Goal: Task Accomplishment & Management: Complete application form

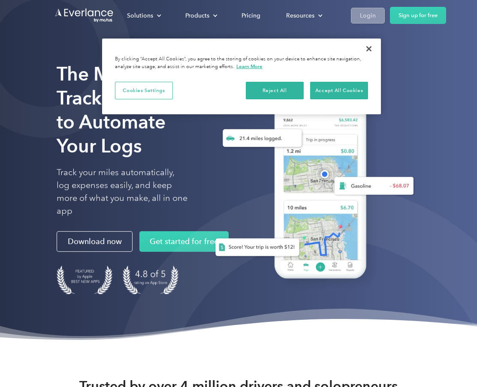
click at [374, 18] on div "Login" at bounding box center [368, 15] width 16 height 11
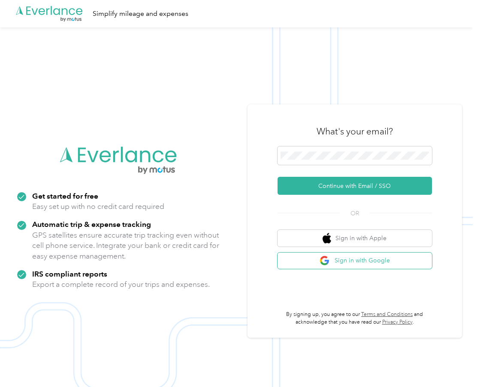
click at [331, 257] on span "button" at bounding box center [325, 261] width 12 height 11
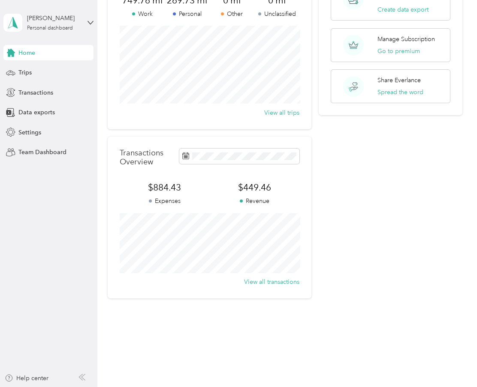
scroll to position [85, 0]
click at [30, 90] on span "Transactions" at bounding box center [35, 92] width 35 height 9
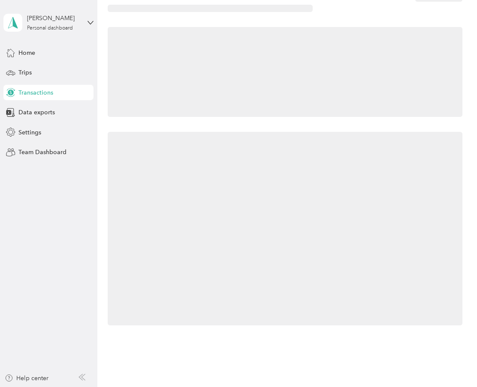
scroll to position [33, 0]
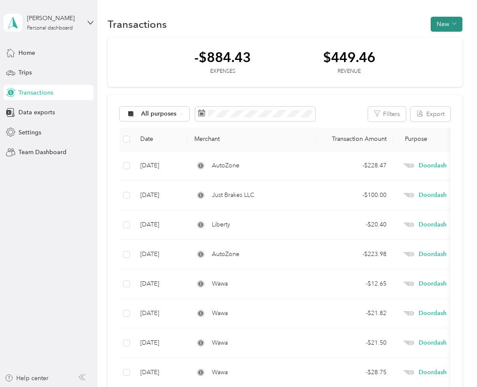
click at [444, 22] on button "New" at bounding box center [446, 24] width 32 height 15
click at [444, 42] on span "Expense" at bounding box center [446, 40] width 23 height 9
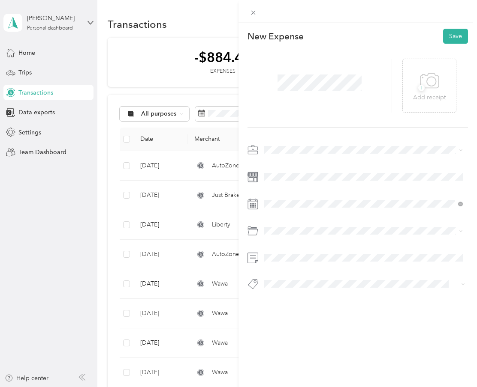
click at [282, 169] on li "Work" at bounding box center [363, 162] width 204 height 15
click at [297, 208] on div "Doordash" at bounding box center [363, 209] width 192 height 9
click at [291, 181] on span at bounding box center [364, 177] width 207 height 14
click at [272, 173] on span at bounding box center [364, 177] width 207 height 14
click at [298, 332] on div "This expense cannot be edited because it is either under review, approved, or p…" at bounding box center [357, 216] width 238 height 387
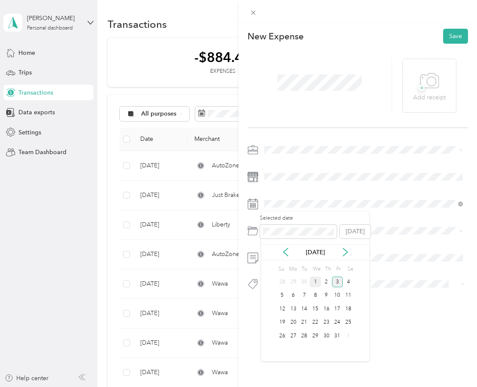
click at [315, 285] on div "1" at bounding box center [314, 282] width 11 height 11
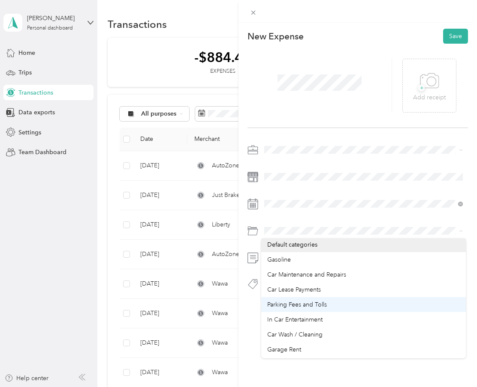
scroll to position [40, 0]
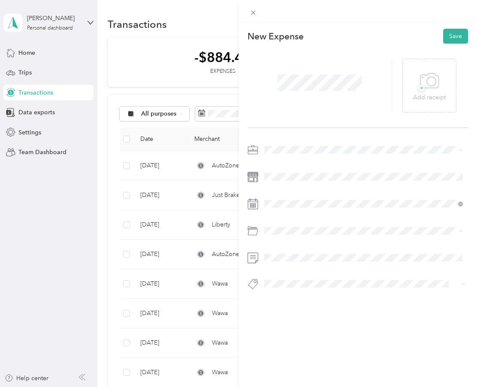
click at [307, 307] on li "Parking Fees and Tolls" at bounding box center [363, 300] width 204 height 15
click at [300, 262] on span at bounding box center [364, 258] width 207 height 14
click at [276, 302] on li "Blue" at bounding box center [363, 299] width 204 height 17
click at [433, 82] on icon at bounding box center [429, 81] width 19 height 24
click at [456, 33] on button "Save" at bounding box center [455, 36] width 25 height 15
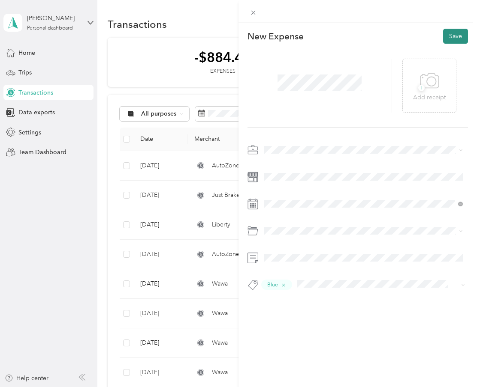
drag, startPoint x: 275, startPoint y: 173, endPoint x: 454, endPoint y: 34, distance: 226.8
click at [454, 34] on button "Save" at bounding box center [455, 36] width 25 height 15
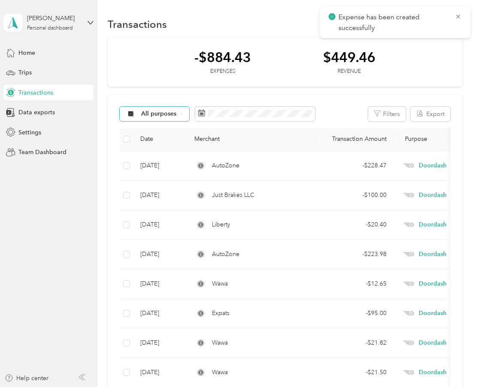
click at [171, 117] on div "All purposes" at bounding box center [154, 114] width 69 height 15
click at [164, 132] on ol "All purposes Unclassified Work Personal Grubhub Doordash Other Charity Medical …" at bounding box center [154, 177] width 69 height 120
click at [449, 27] on button "New" at bounding box center [446, 24] width 32 height 15
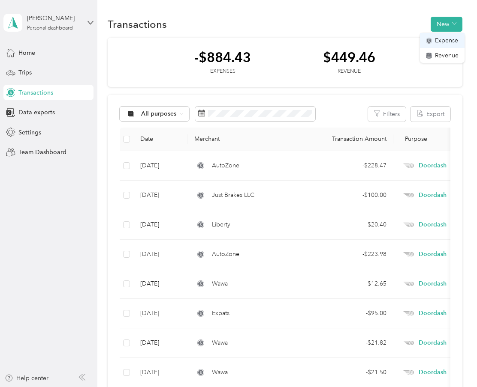
click at [440, 45] on li "Expense" at bounding box center [442, 40] width 45 height 15
click at [440, 43] on span "Expense" at bounding box center [446, 40] width 23 height 9
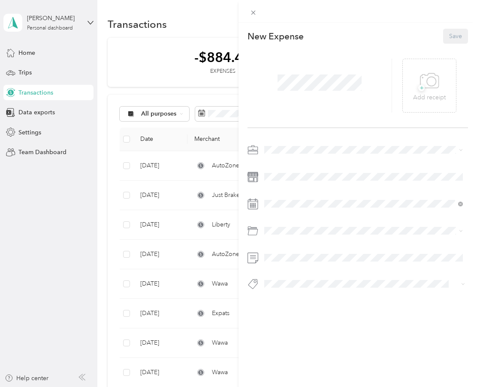
click at [319, 91] on span at bounding box center [319, 83] width 90 height 22
click at [426, 82] on icon at bounding box center [429, 81] width 19 height 24
click at [277, 170] on div at bounding box center [357, 219] width 220 height 153
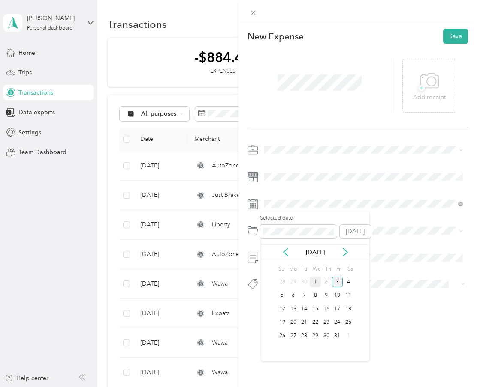
click at [318, 279] on div "1" at bounding box center [314, 282] width 11 height 11
click at [277, 301] on button "Blue" at bounding box center [278, 297] width 23 height 11
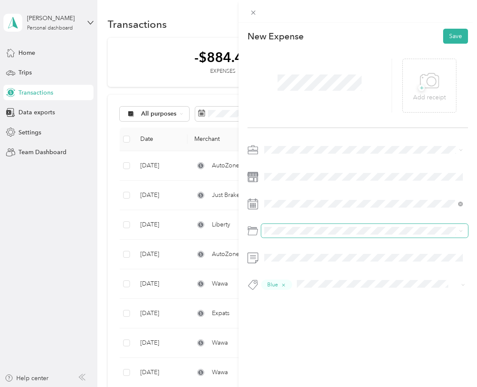
click at [272, 237] on span at bounding box center [364, 231] width 207 height 14
click at [286, 305] on li "Gasoline" at bounding box center [363, 298] width 204 height 15
click at [448, 39] on button "Save" at bounding box center [455, 36] width 25 height 15
